Goal: Information Seeking & Learning: Find specific page/section

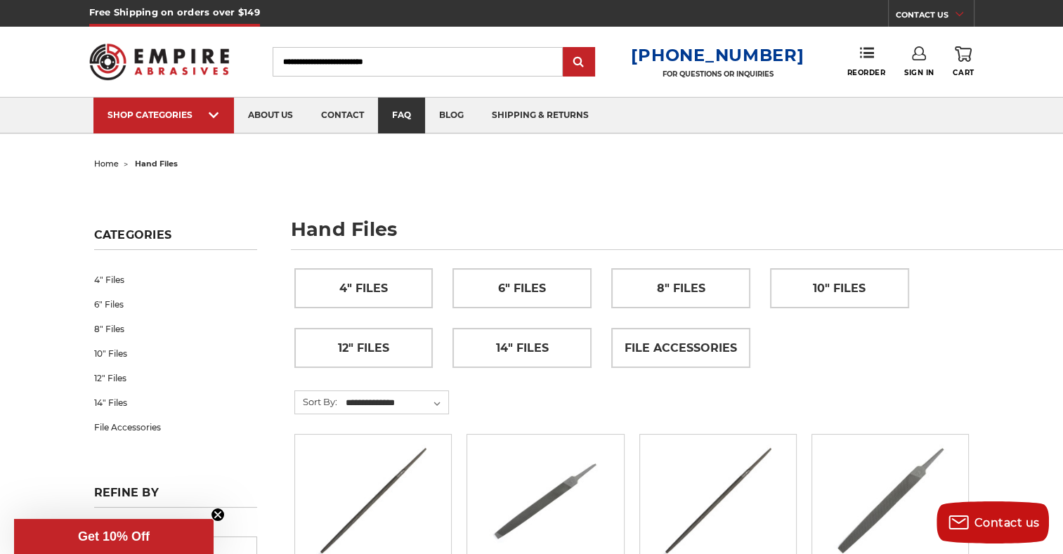
click at [405, 109] on link "faq" at bounding box center [401, 116] width 47 height 36
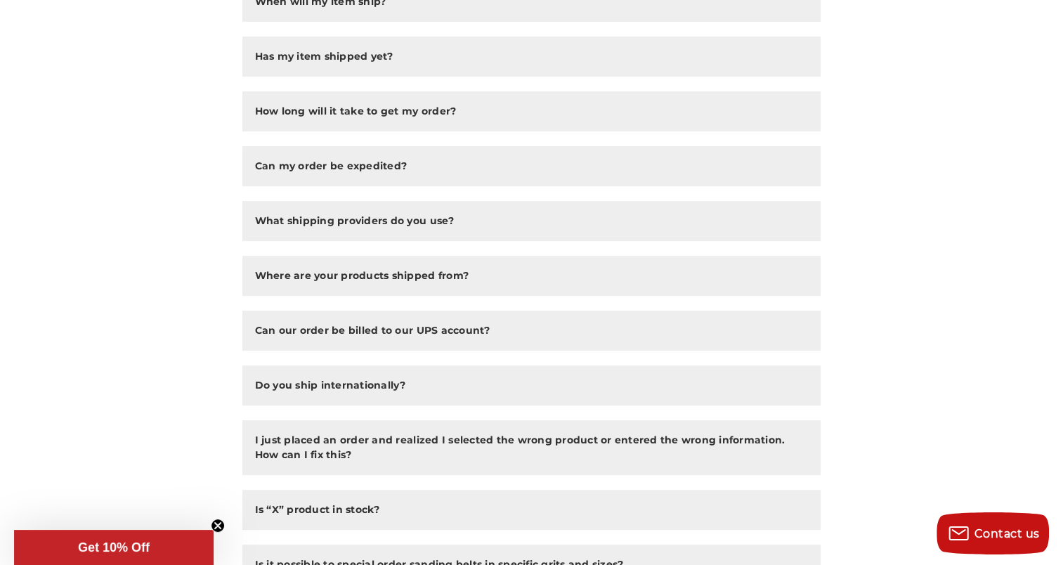
scroll to position [492, 0]
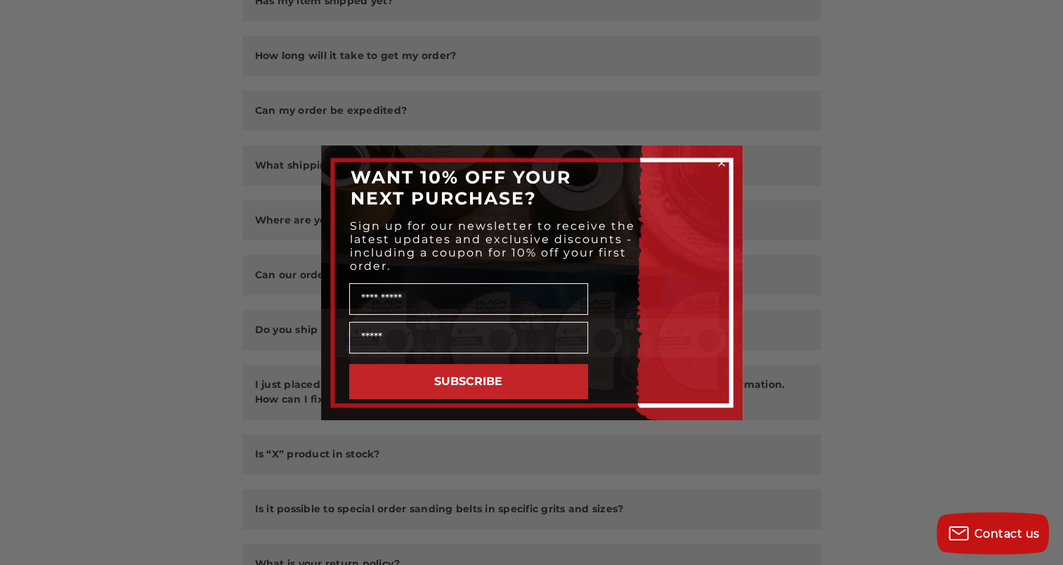
click at [726, 159] on circle "Close dialog" at bounding box center [720, 162] width 13 height 13
